Goal: Transaction & Acquisition: Purchase product/service

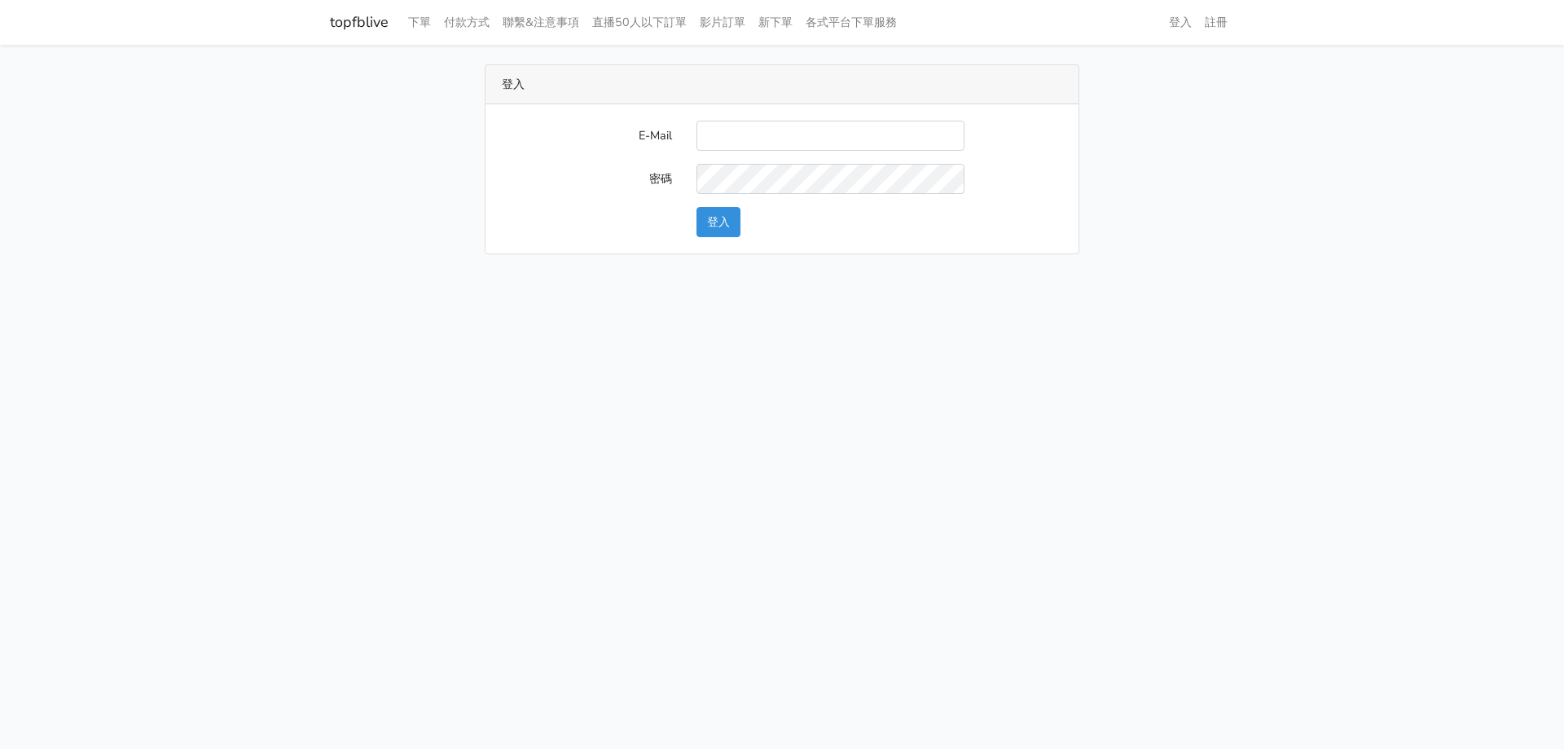
type input "[EMAIL_ADDRESS][DOMAIN_NAME]"
drag, startPoint x: 741, startPoint y: 220, endPoint x: 732, endPoint y: 222, distance: 9.1
click at [732, 222] on button "登入" at bounding box center [719, 222] width 44 height 30
type input "haopangchang@hotmail.com"
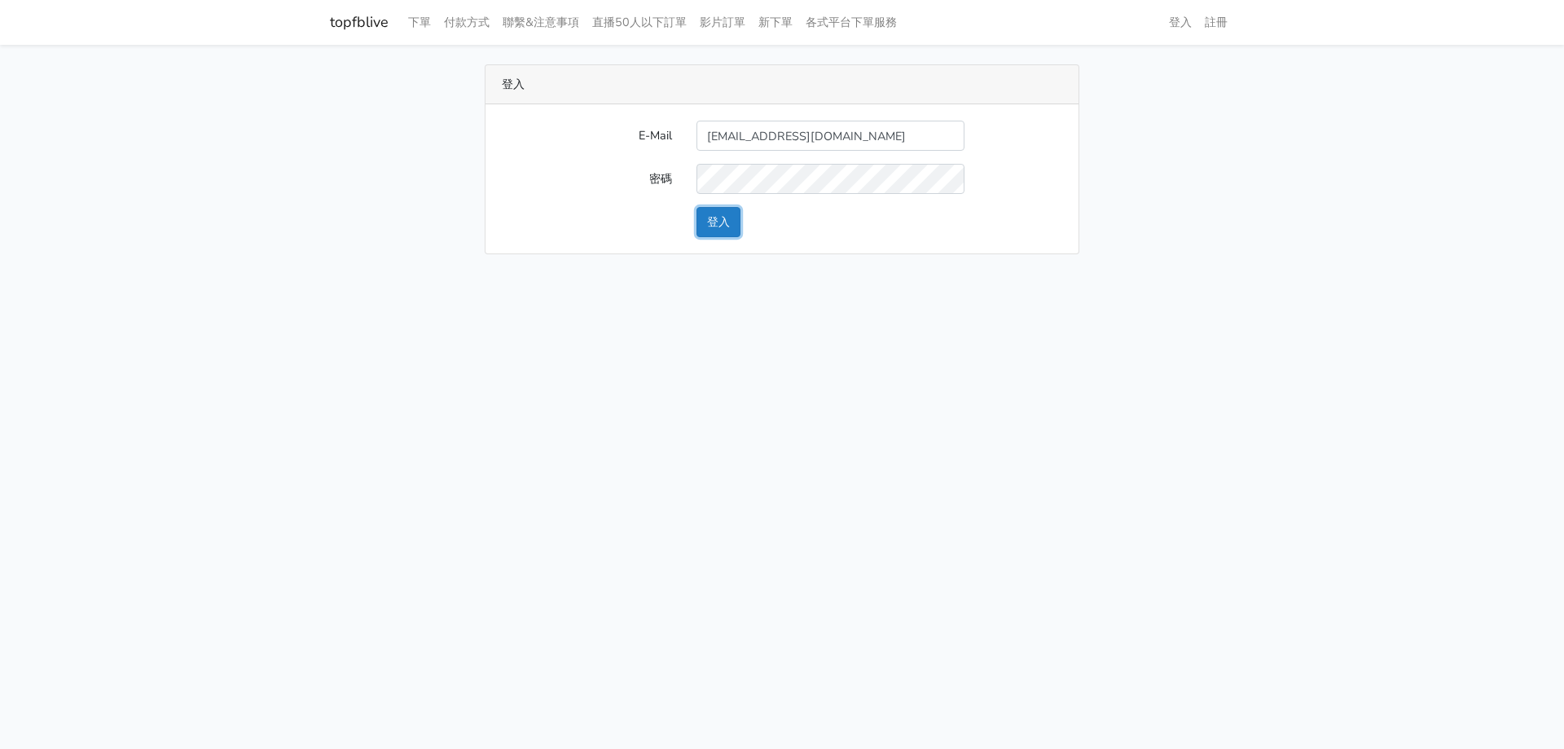
click at [733, 229] on button "登入" at bounding box center [719, 222] width 44 height 30
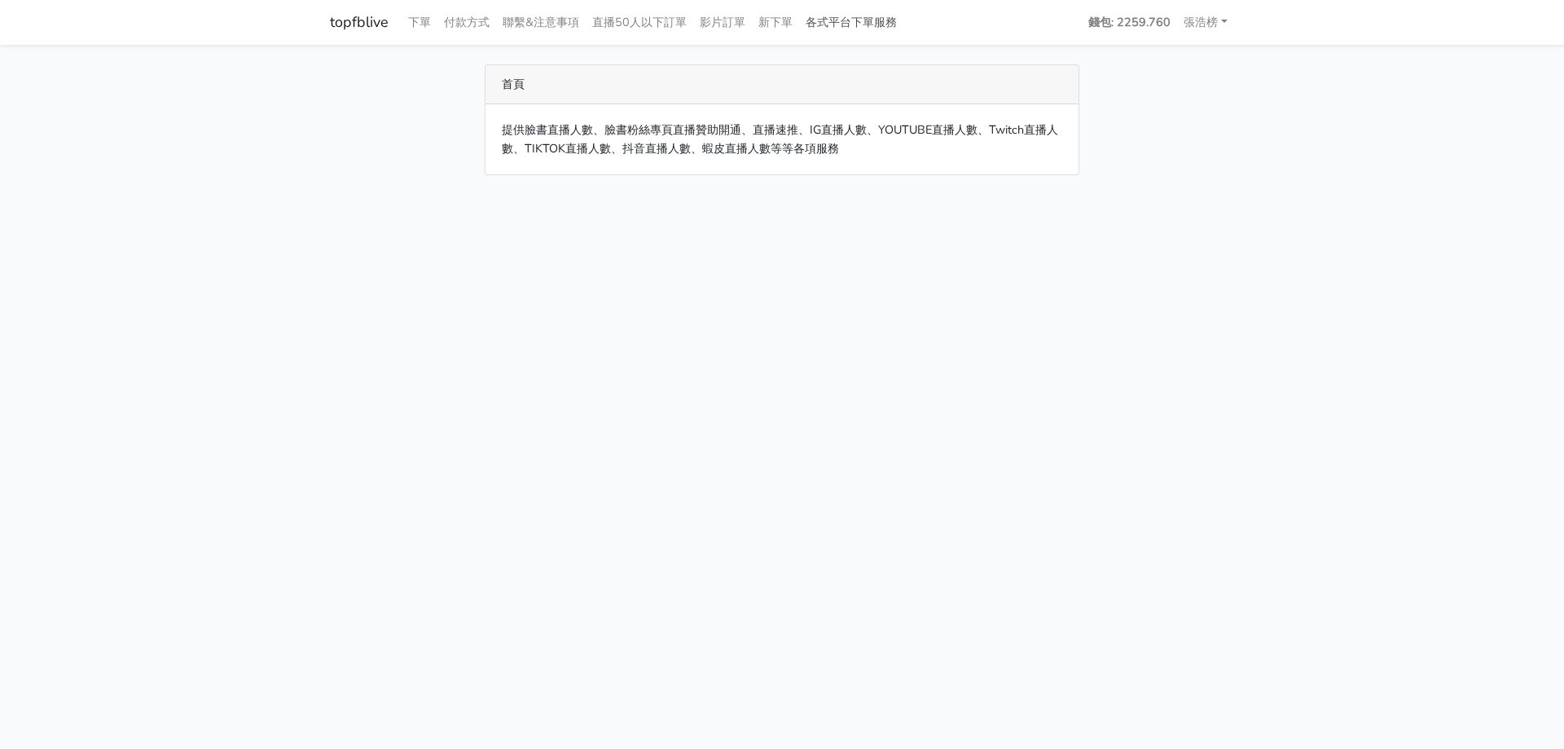
click at [880, 21] on link "各式平台下單服務" at bounding box center [851, 23] width 104 height 32
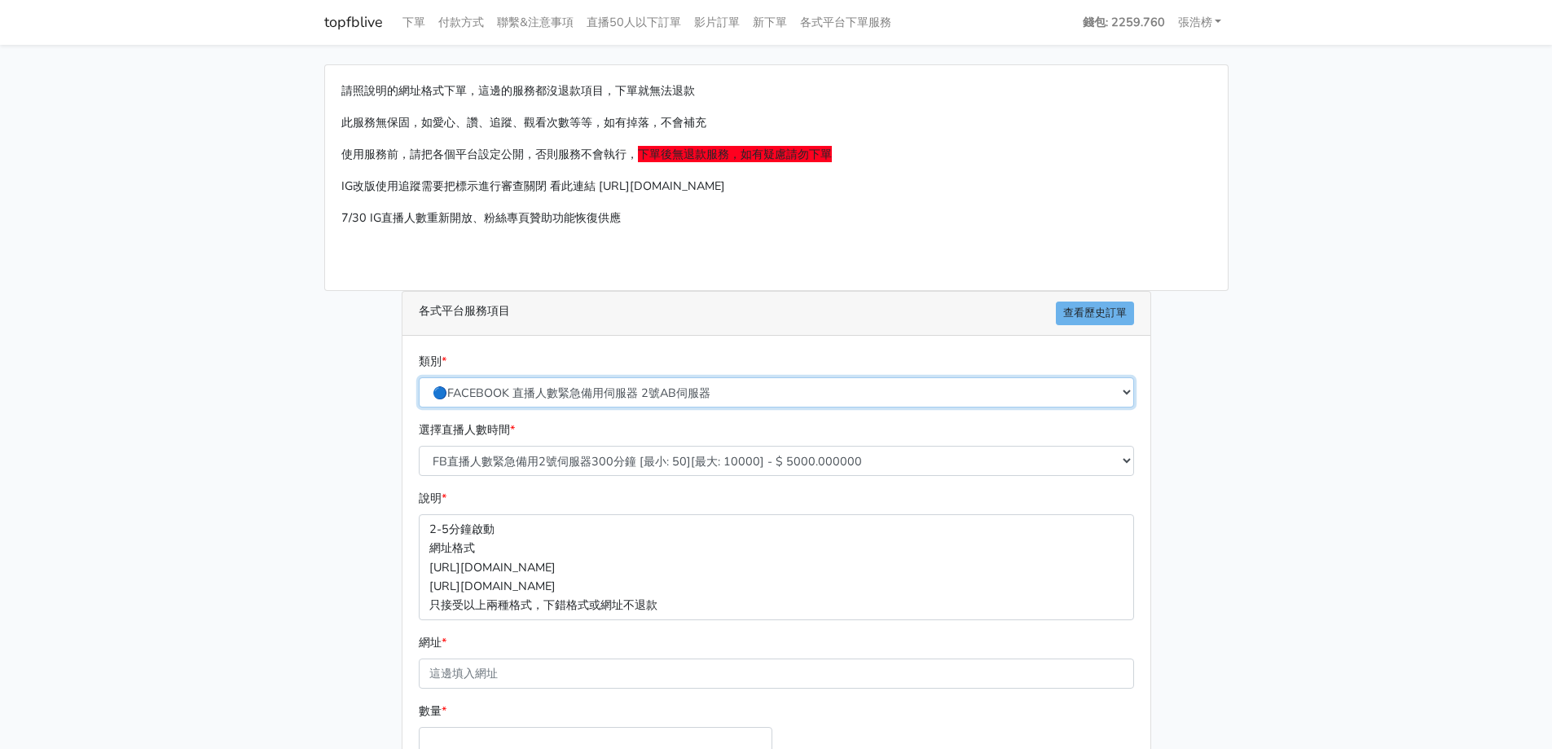
click at [547, 391] on select "🔵FACEBOOK 直播人數緊急備用伺服器 2號AB伺服器 🔵FACEBOOK 網軍專用貼文留言 安全保密 🔵9/30 FACEBOOK 直播人數緩慢進場緩慢…" at bounding box center [776, 392] width 715 height 30
select select "🌕IG直播人數"
click at [419, 377] on select "🔵FACEBOOK 直播人數緊急備用伺服器 2號AB伺服器 🔵FACEBOOK 網軍專用貼文留言 安全保密 🔵9/30 FACEBOOK 直播人數緩慢進場緩慢…" at bounding box center [776, 392] width 715 height 30
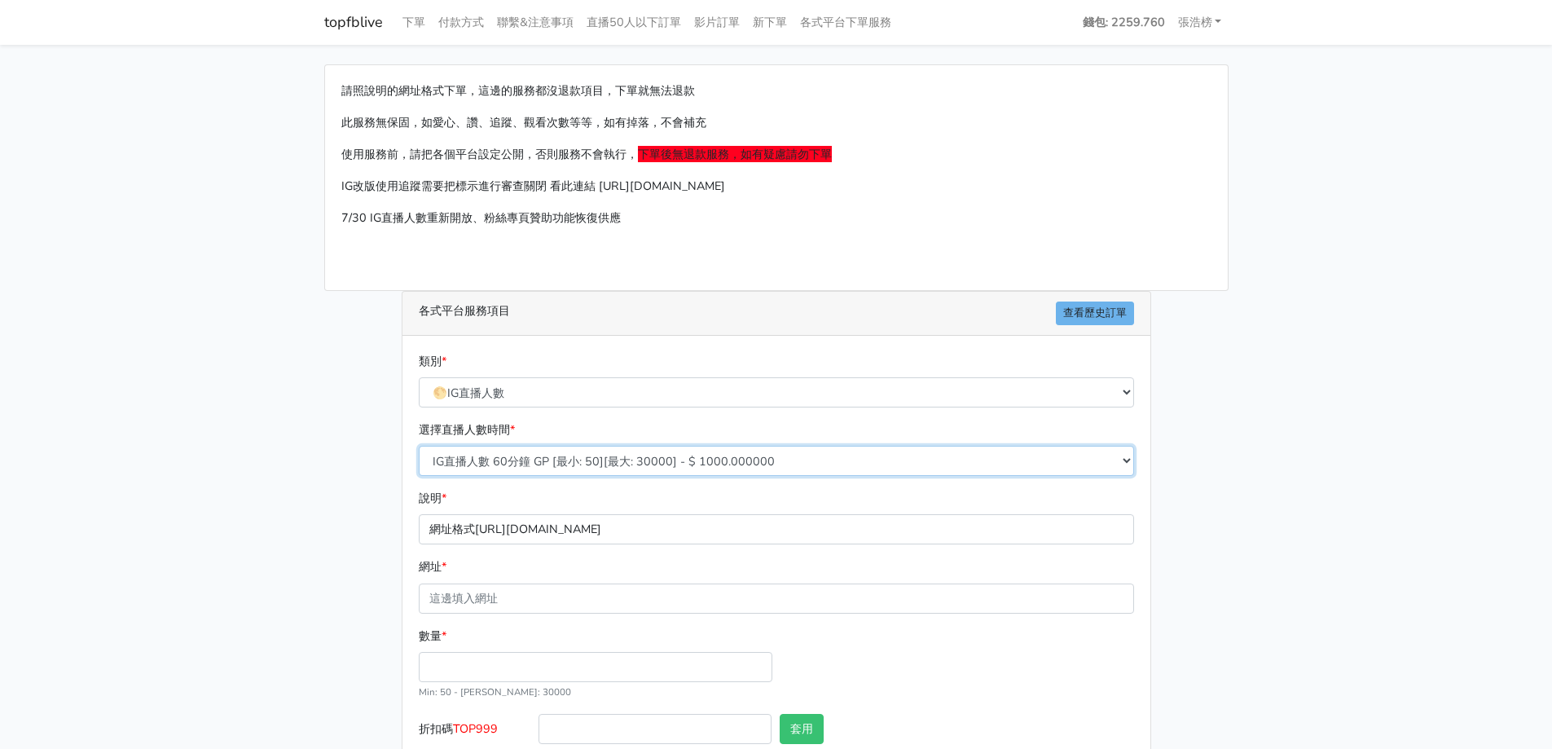
click at [539, 460] on select "IG直播人數 60分鐘 GP [最小: 50][最大: 30000] - $ 1000.000000 IG直播人數 120分鐘 GP [最小: 50][最大:…" at bounding box center [776, 461] width 715 height 30
select select "407"
click at [419, 446] on select "IG直播人數 60分鐘 GP [最小: 50][最大: 30000] - $ 1000.000000 IG直播人數 120分鐘 GP [最小: 50][最大:…" at bounding box center [776, 461] width 715 height 30
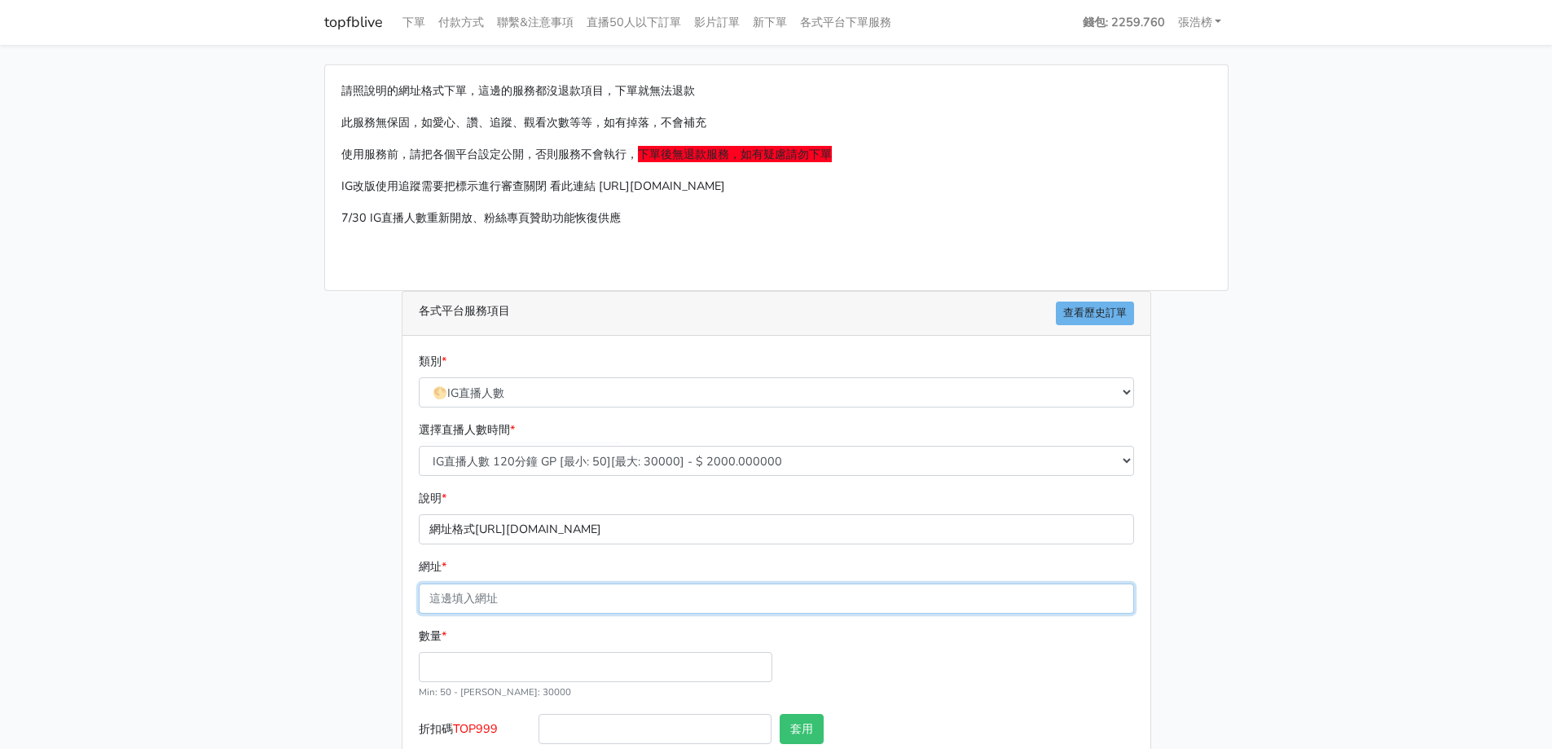
click at [513, 589] on input "網址 *" at bounding box center [776, 598] width 715 height 30
type input "[URL][DOMAIN_NAME]"
click at [521, 669] on input "數量 *" at bounding box center [596, 667] width 354 height 30
type input "50"
type input "100.000"
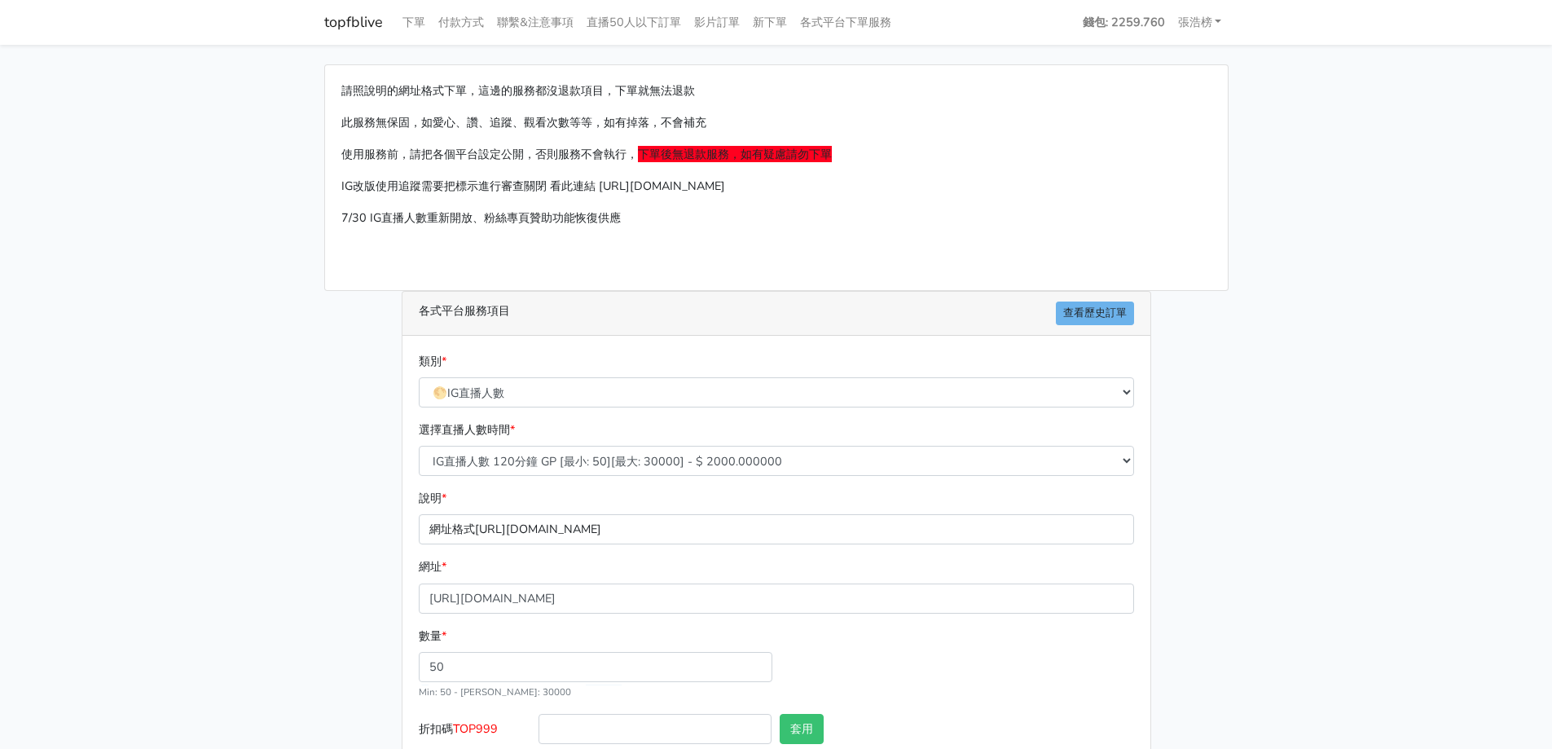
click at [321, 662] on div "請照說明的網址格式下單，這邊的服務都沒退款項目，下單就無法退款 此服務無保固，如愛心、讚、追蹤、觀看次數等等，如有掉落，不會補充 使用服務前，請把各個平台設定…" at bounding box center [776, 445] width 929 height 763
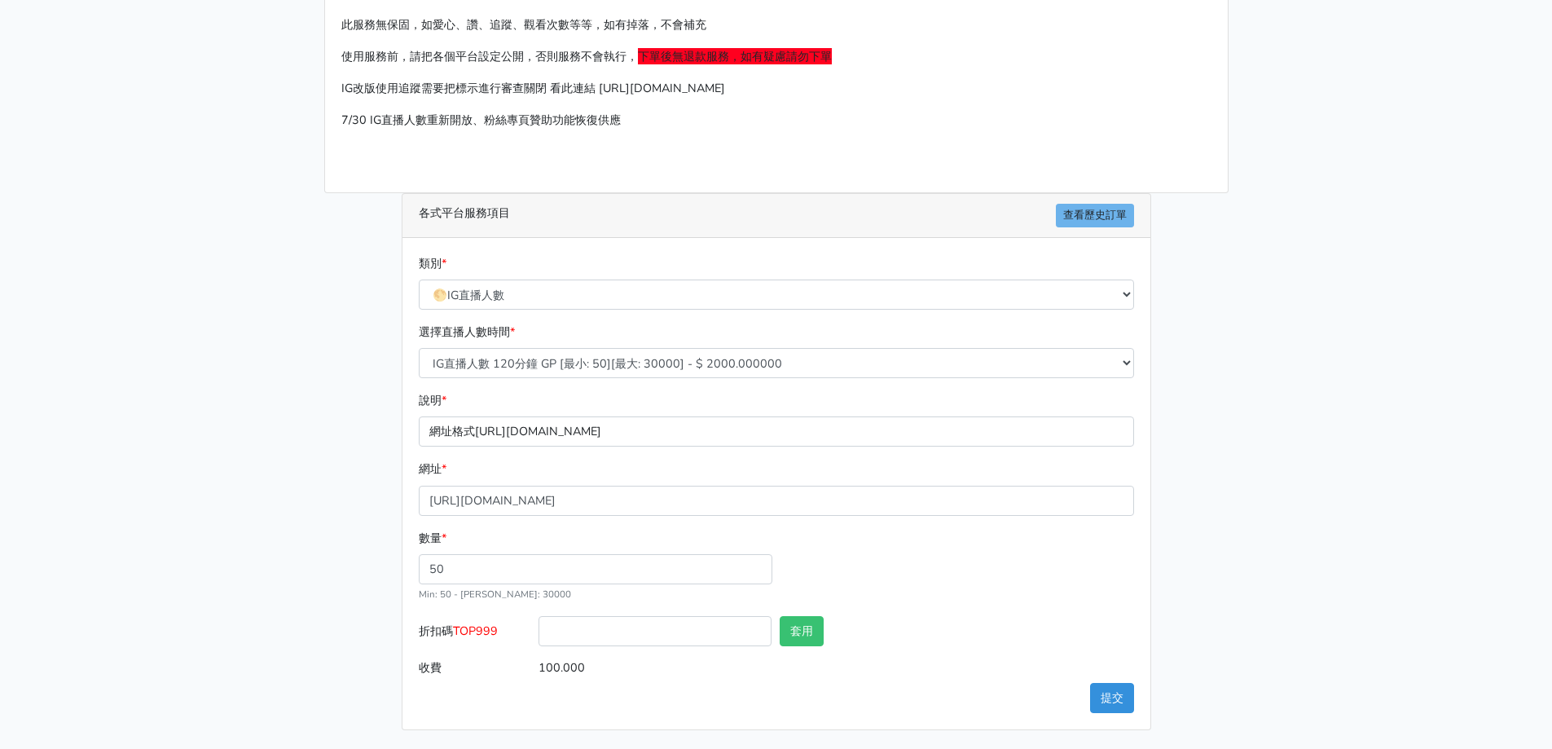
scroll to position [99, 0]
click at [1116, 690] on button "提交" at bounding box center [1112, 697] width 44 height 30
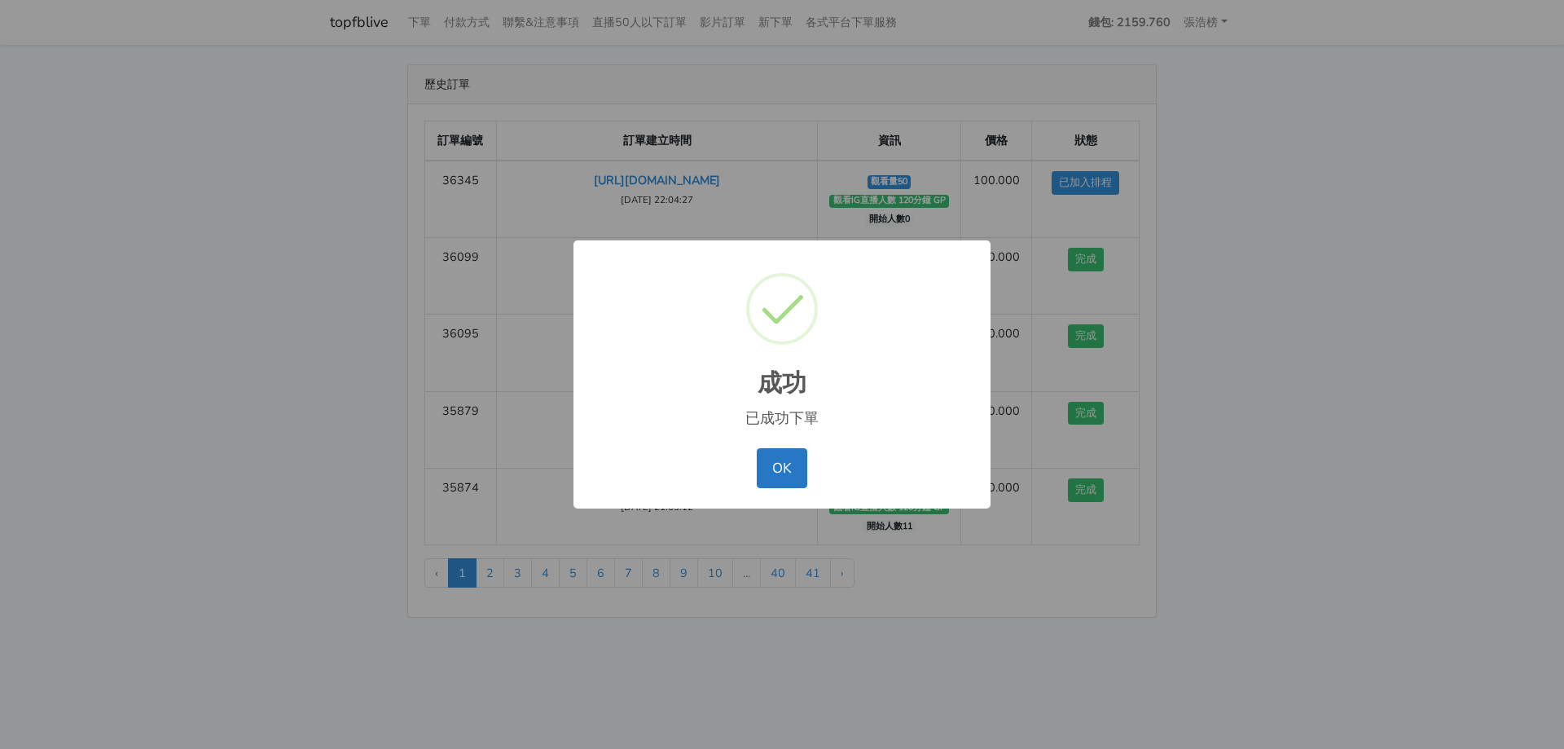
click at [785, 490] on div "OK No Cancel" at bounding box center [782, 468] width 385 height 48
click at [781, 467] on button "OK" at bounding box center [782, 467] width 50 height 39
